Goal: Task Accomplishment & Management: Manage account settings

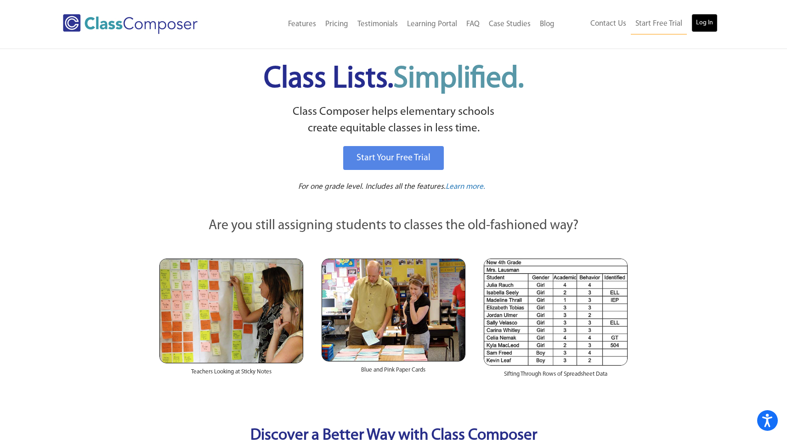
click at [712, 27] on link "Log In" at bounding box center [705, 23] width 26 height 18
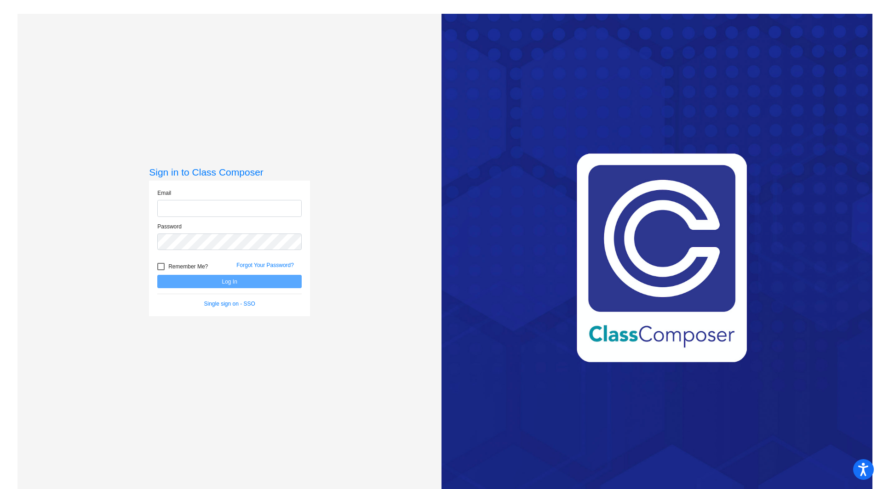
type input "[EMAIL_ADDRESS][DOMAIN_NAME]"
click at [222, 284] on button "Log In" at bounding box center [229, 281] width 144 height 13
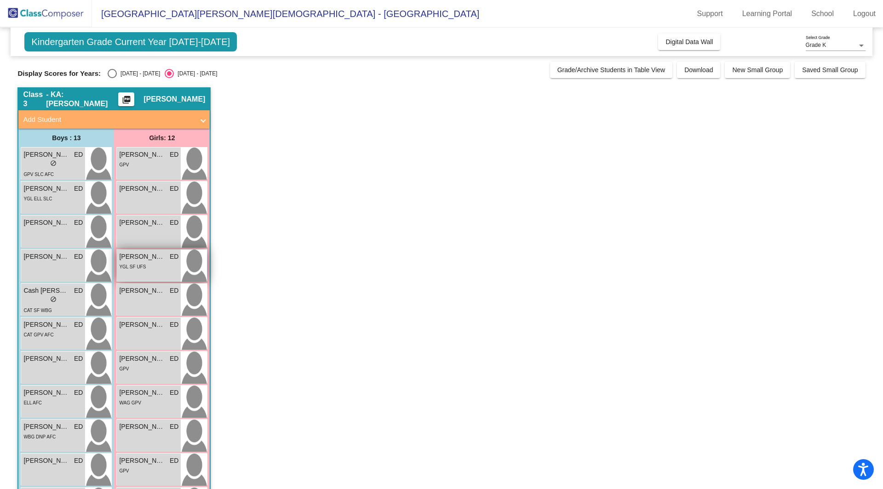
click at [158, 262] on div "YGL SF UFS" at bounding box center [148, 267] width 59 height 10
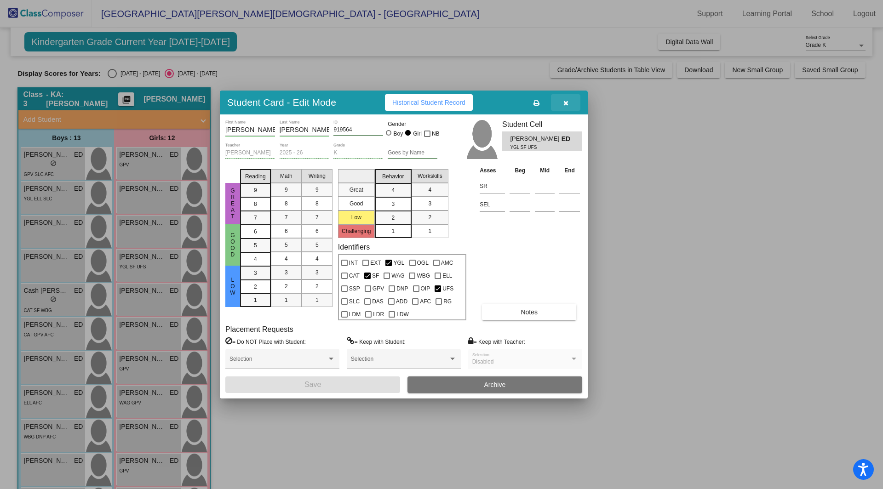
click at [564, 104] on icon "button" at bounding box center [565, 103] width 5 height 6
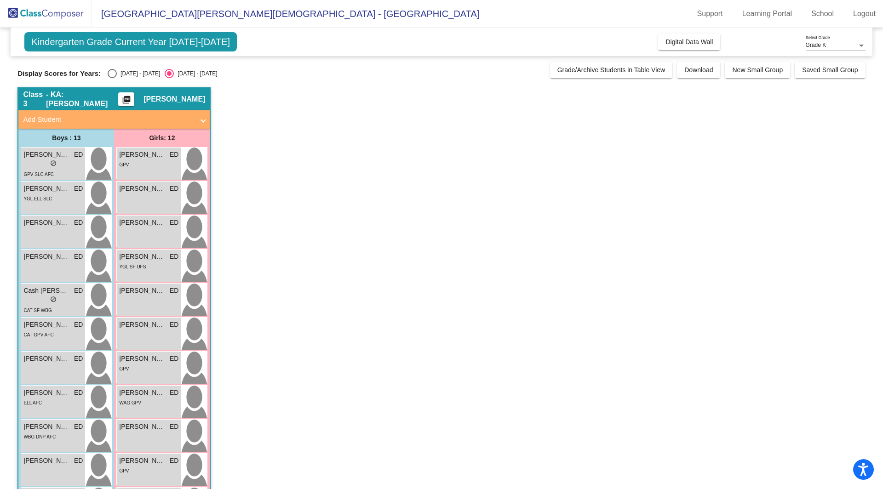
click at [110, 72] on div "Select an option" at bounding box center [112, 73] width 9 height 9
click at [112, 78] on input "[DATE] - [DATE]" at bounding box center [112, 78] width 0 height 0
radio input "true"
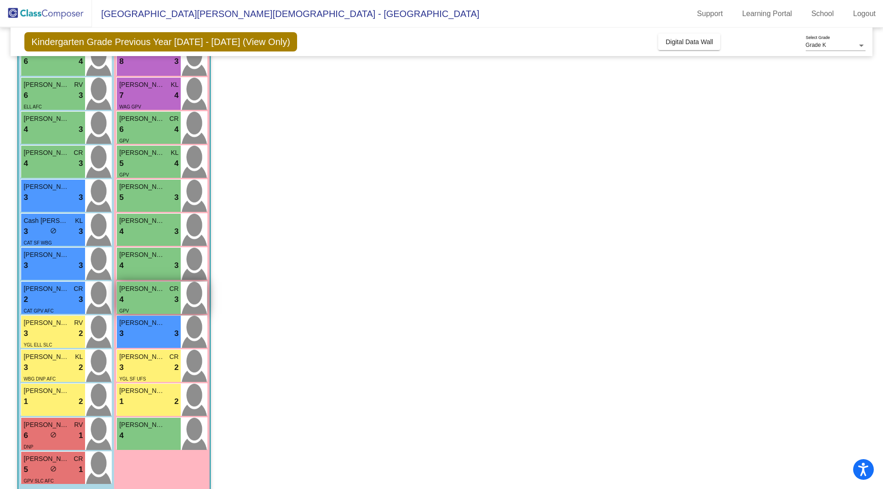
scroll to position [114, 0]
